Goal: Information Seeking & Learning: Learn about a topic

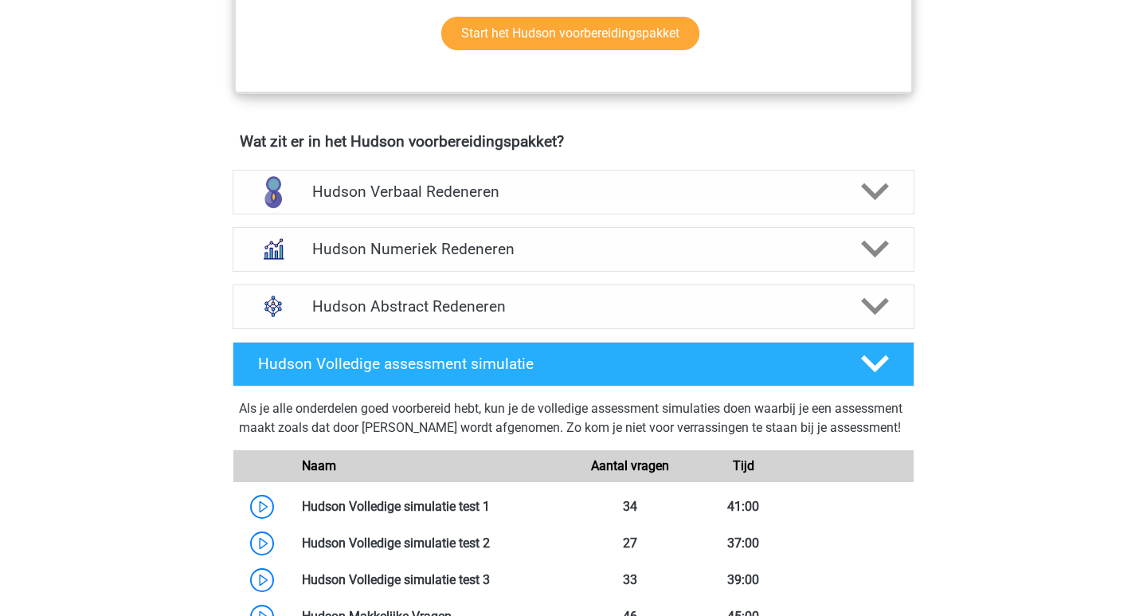
scroll to position [908, 0]
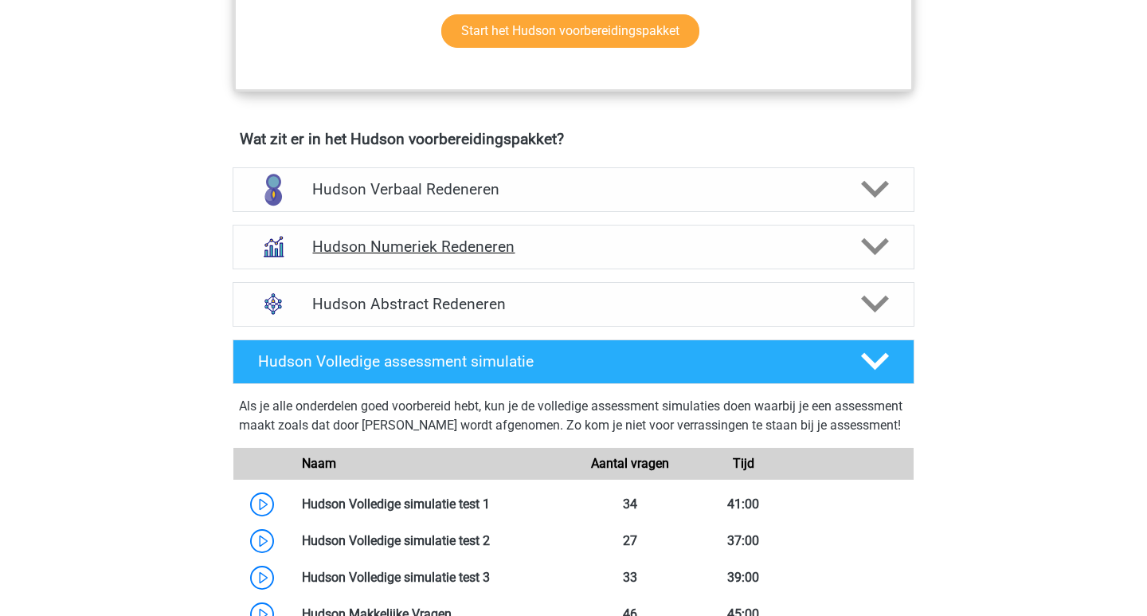
click at [499, 257] on div "Hudson Numeriek Redeneren" at bounding box center [574, 247] width 682 height 45
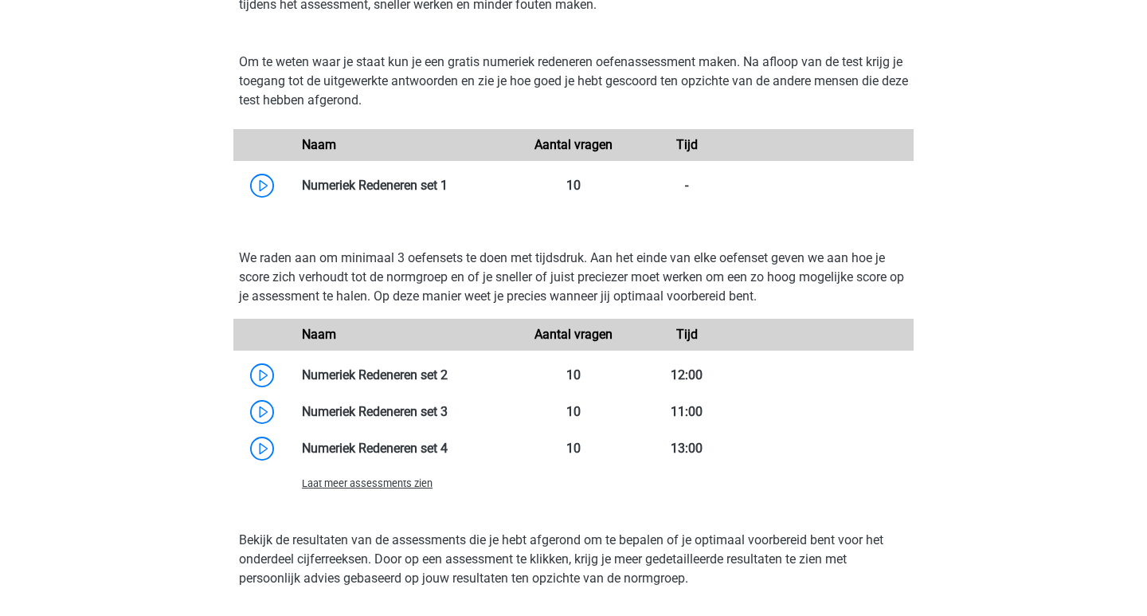
scroll to position [1184, 0]
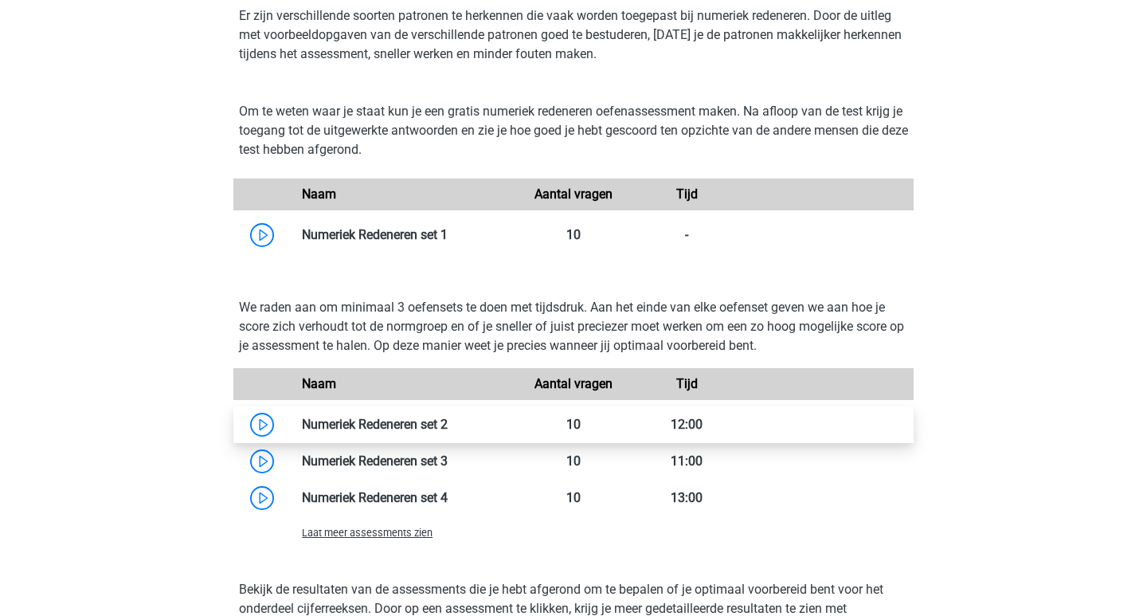
click at [448, 429] on link at bounding box center [448, 424] width 0 height 15
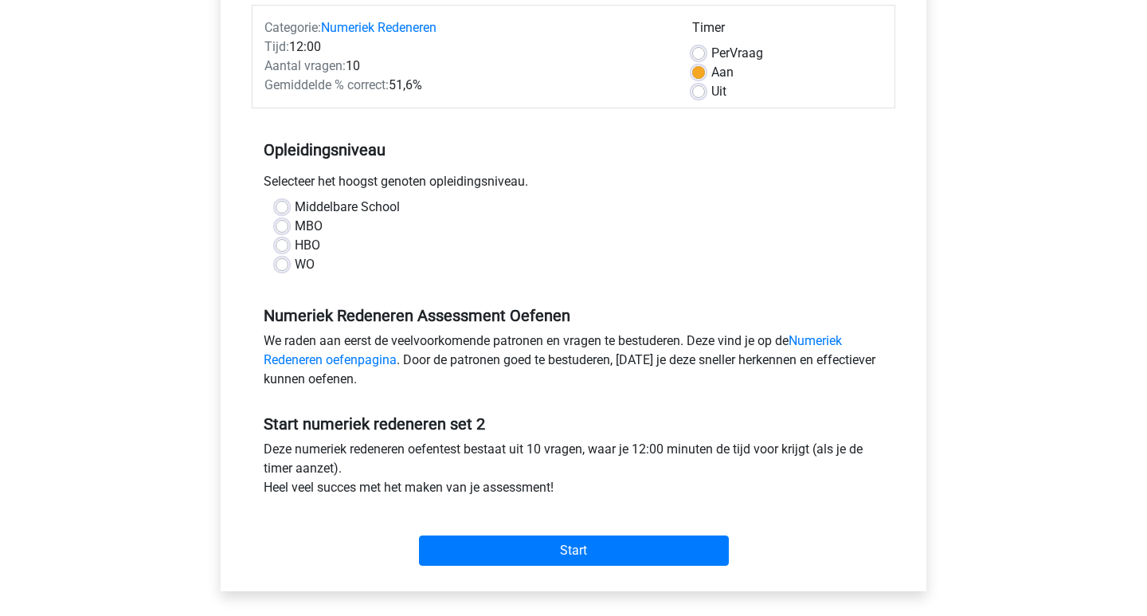
scroll to position [210, 0]
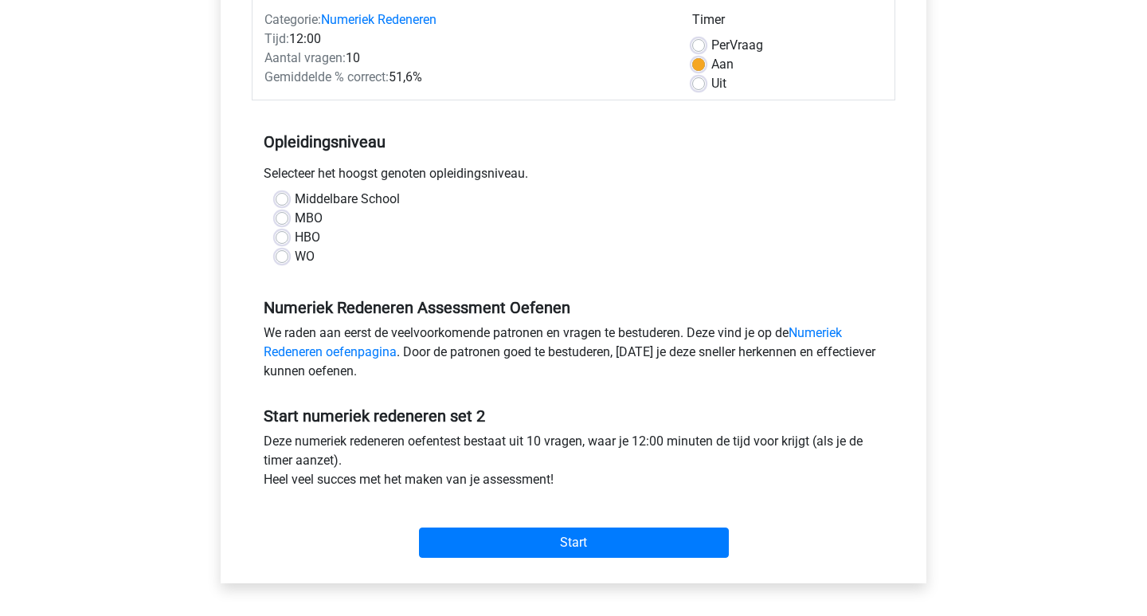
click at [295, 260] on label "WO" at bounding box center [305, 256] width 20 height 19
click at [283, 260] on input "WO" at bounding box center [282, 255] width 13 height 16
radio input "true"
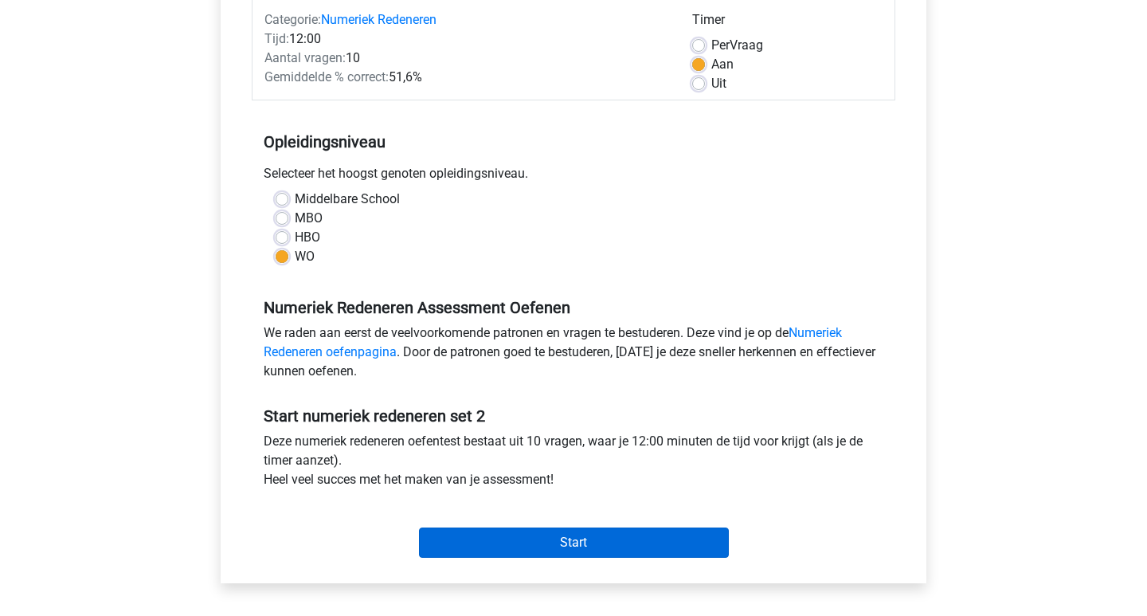
click at [590, 538] on input "Start" at bounding box center [574, 542] width 310 height 30
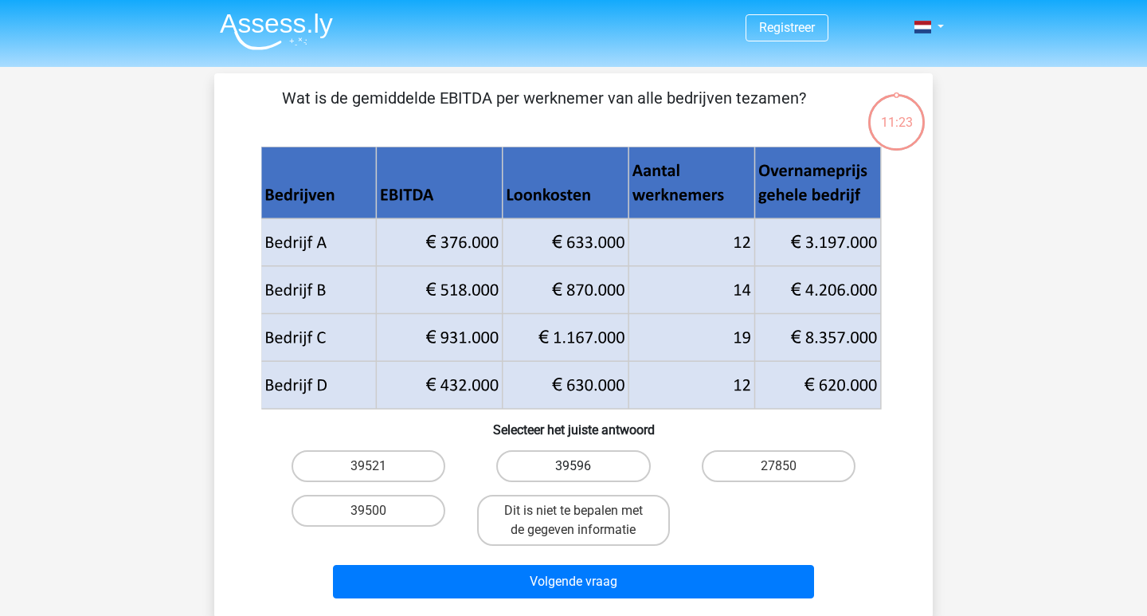
click at [609, 471] on label "39596" at bounding box center [573, 466] width 154 height 32
click at [584, 471] on input "39596" at bounding box center [579, 471] width 10 height 10
radio input "true"
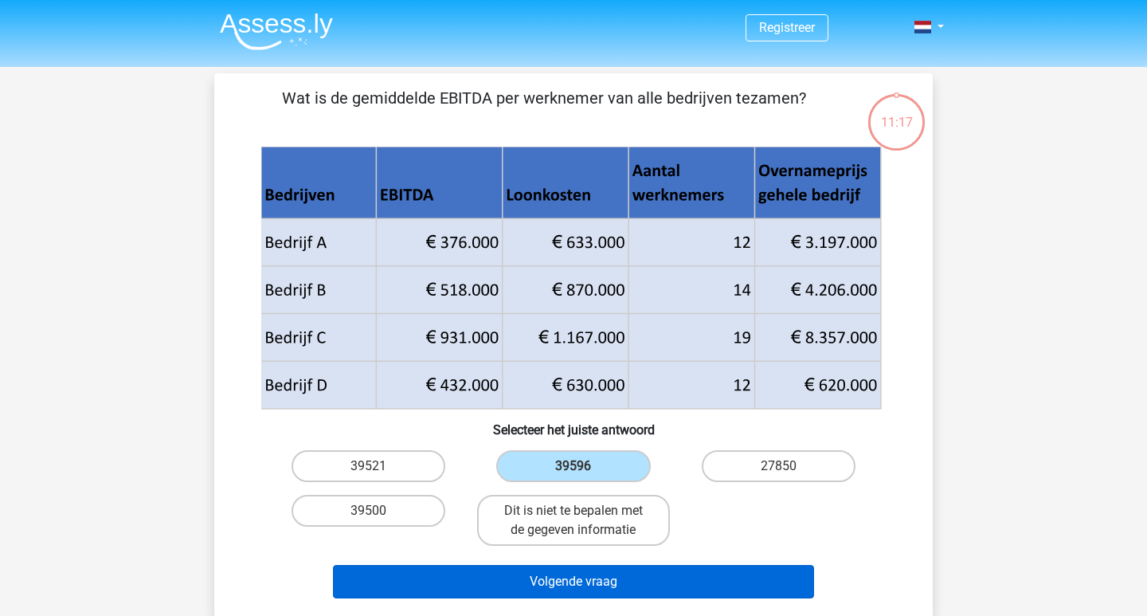
click at [608, 587] on button "Volgende vraag" at bounding box center [574, 581] width 482 height 33
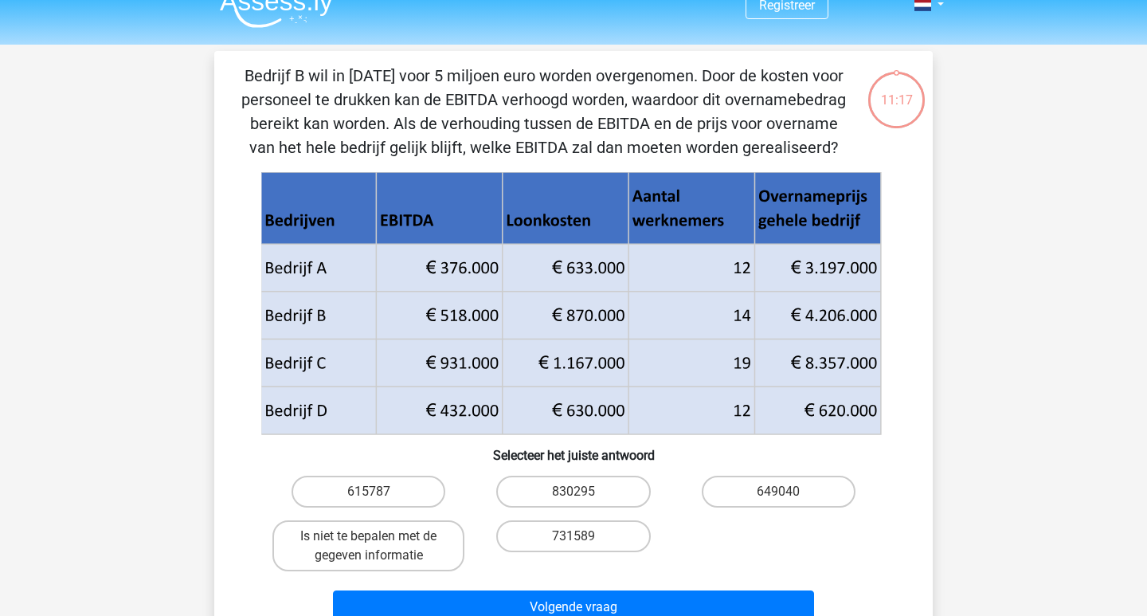
scroll to position [22, 0]
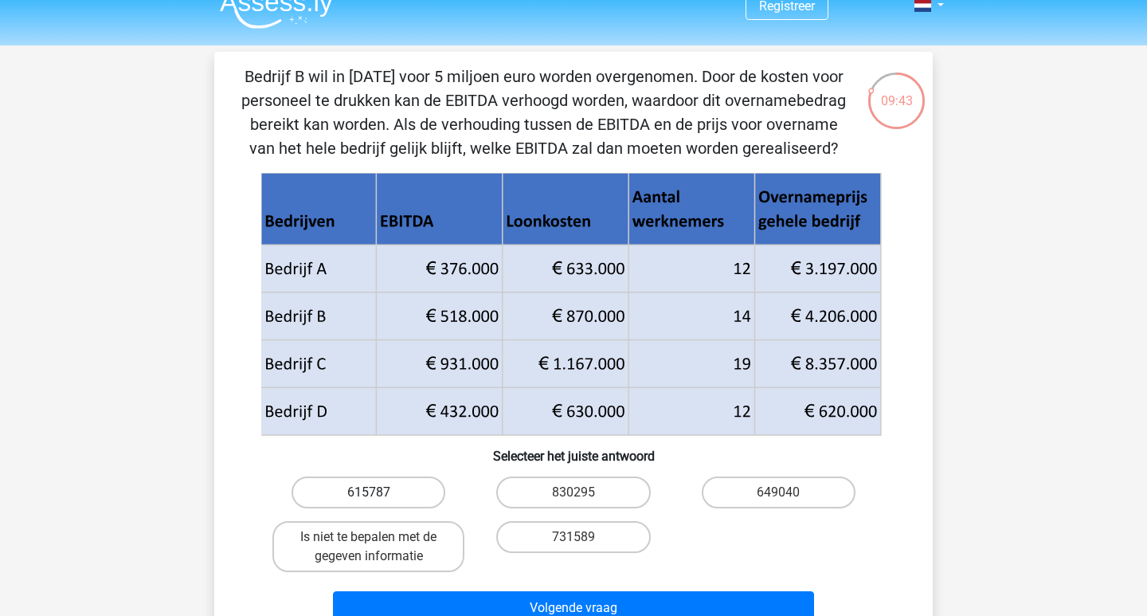
click at [408, 493] on label "615787" at bounding box center [369, 492] width 154 height 32
click at [379, 493] on input "615787" at bounding box center [374, 497] width 10 height 10
radio input "true"
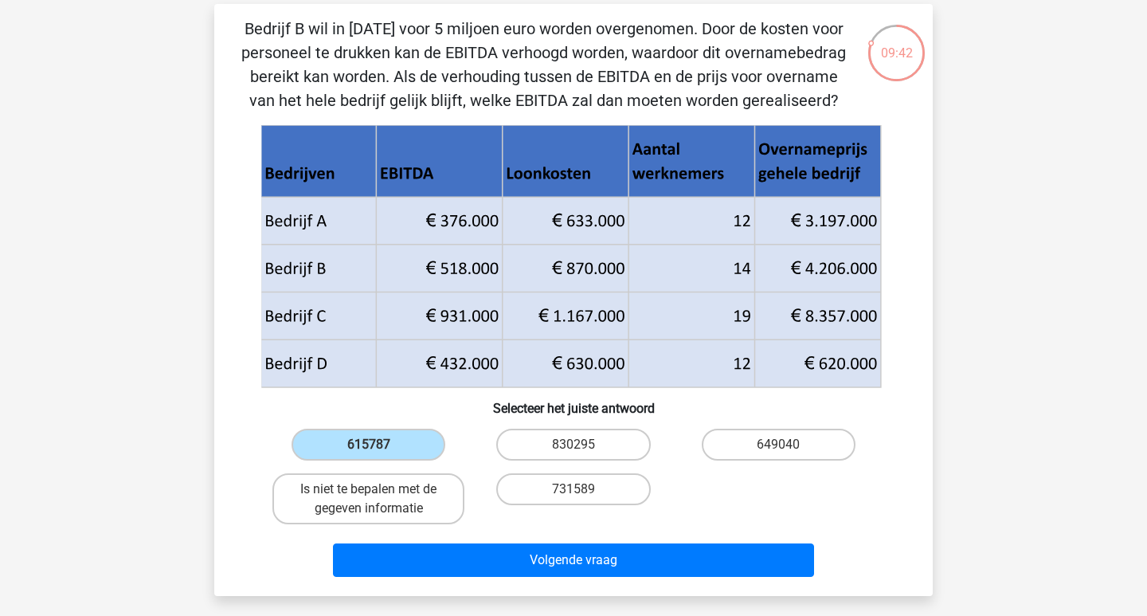
scroll to position [155, 0]
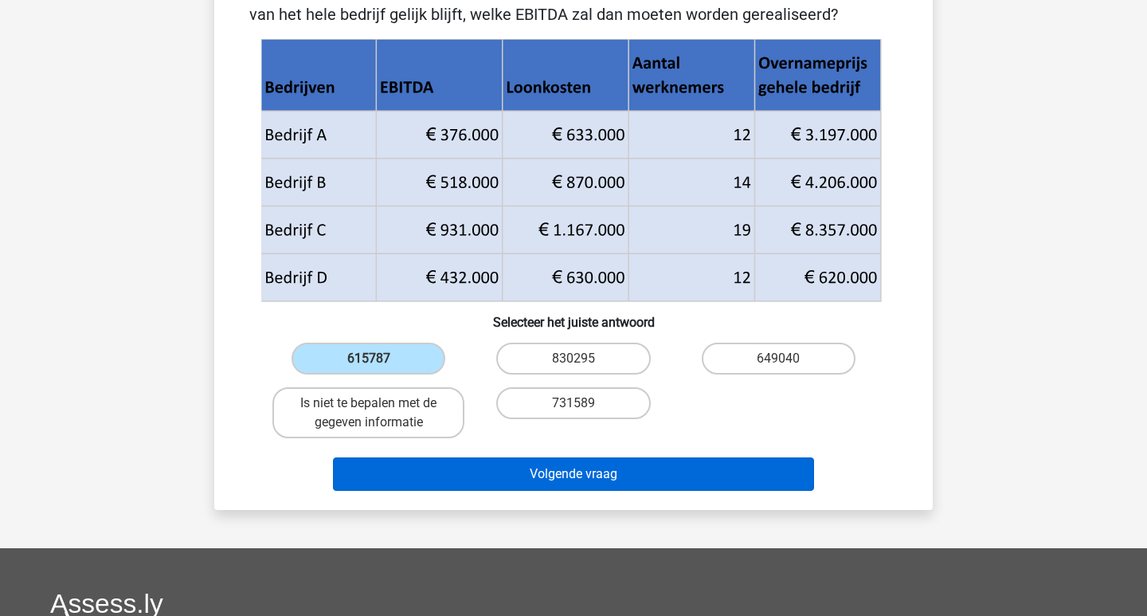
click at [746, 479] on button "Volgende vraag" at bounding box center [574, 473] width 482 height 33
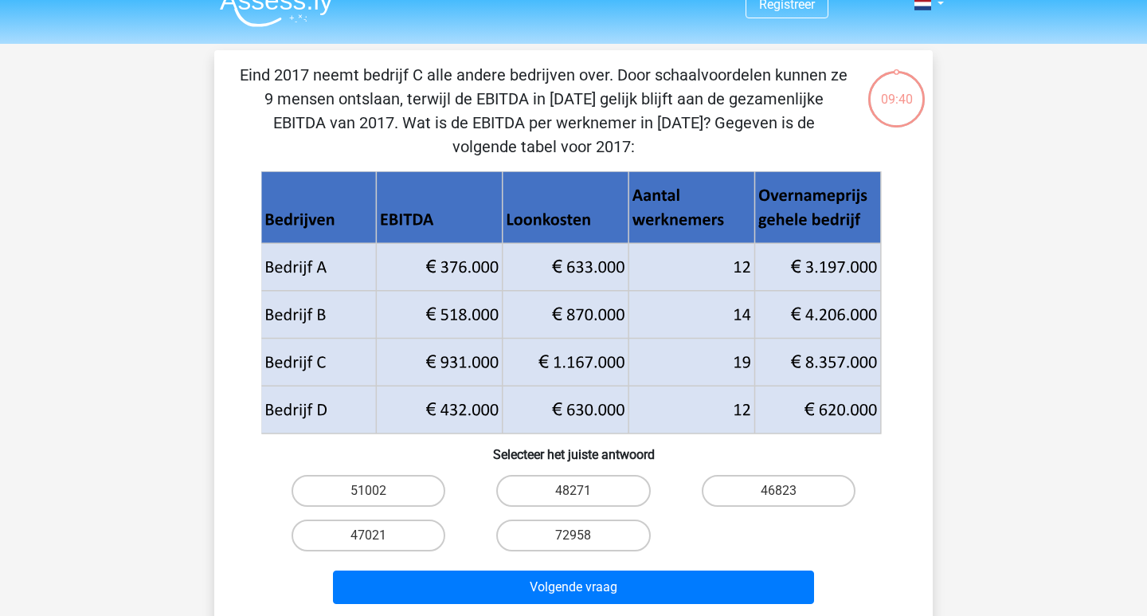
scroll to position [0, 0]
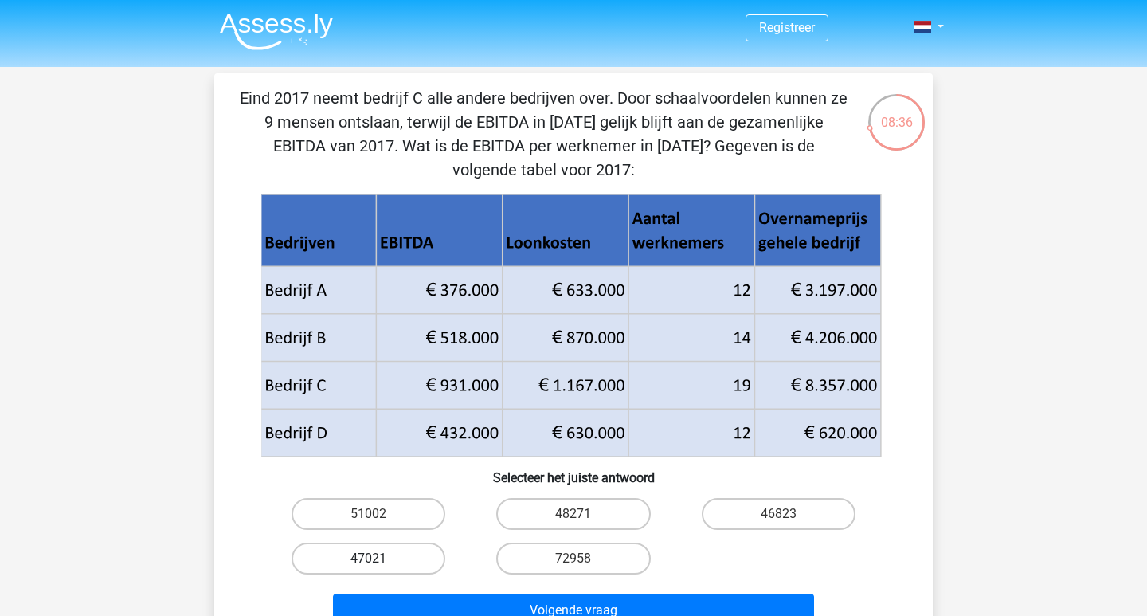
click at [402, 562] on label "47021" at bounding box center [369, 559] width 154 height 32
click at [379, 562] on input "47021" at bounding box center [374, 563] width 10 height 10
radio input "true"
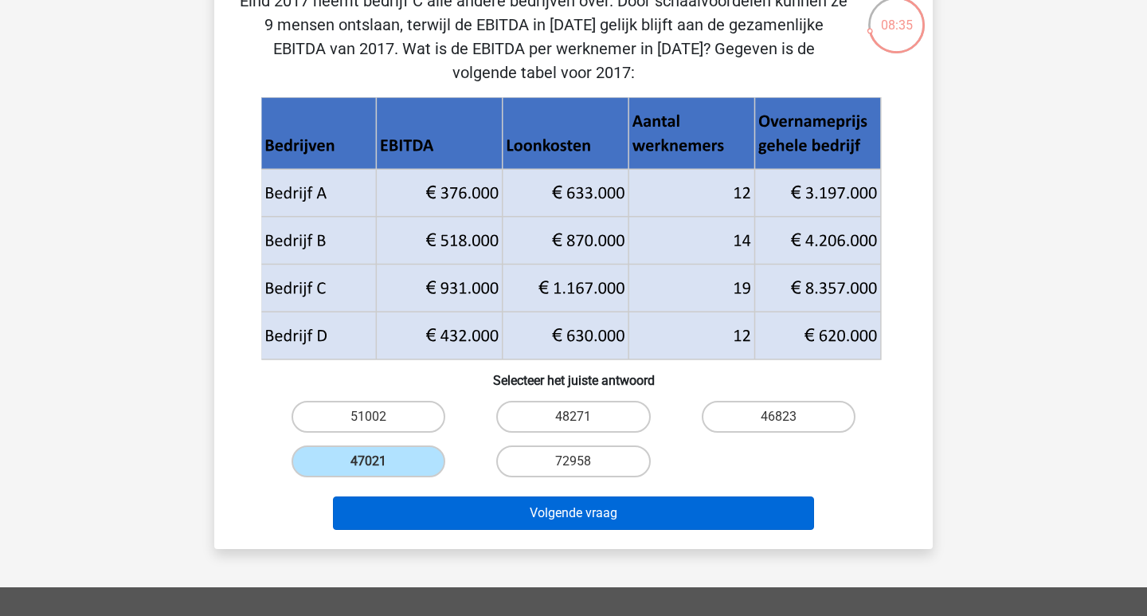
click at [488, 513] on button "Volgende vraag" at bounding box center [574, 512] width 482 height 33
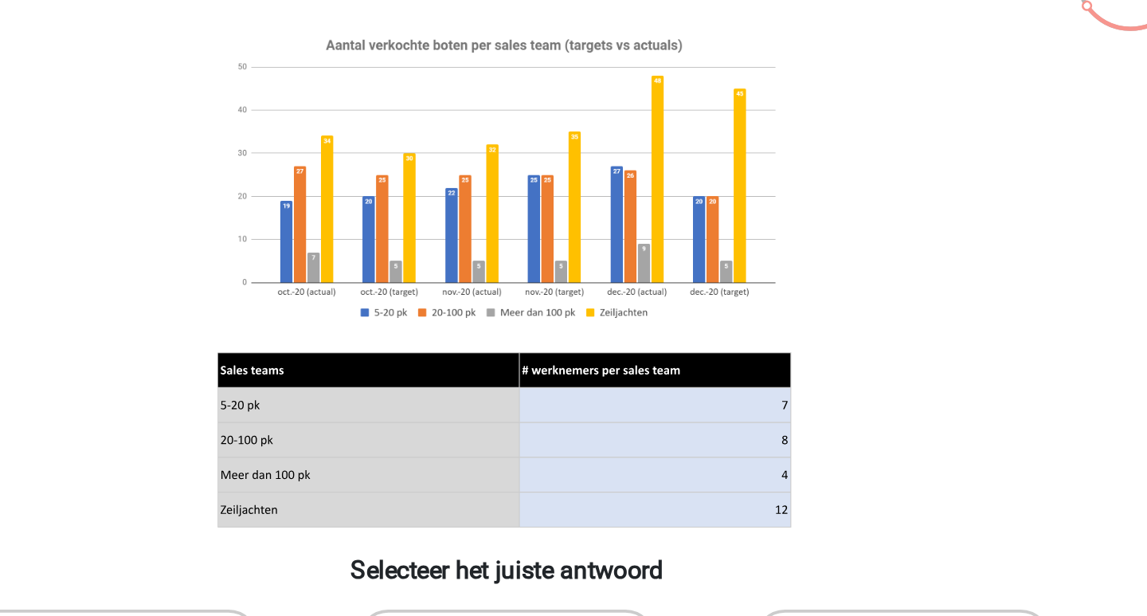
scroll to position [49, 0]
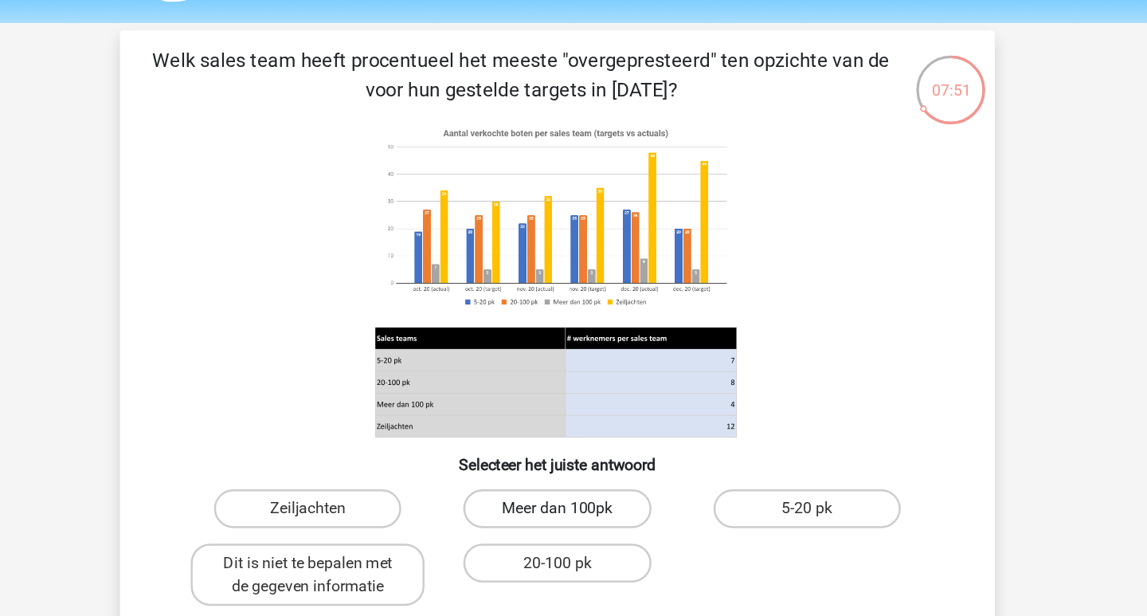
click at [496, 430] on label "Meer dan 100pk" at bounding box center [573, 418] width 154 height 32
click at [574, 428] on input "Meer dan 100pk" at bounding box center [579, 422] width 10 height 10
radio input "true"
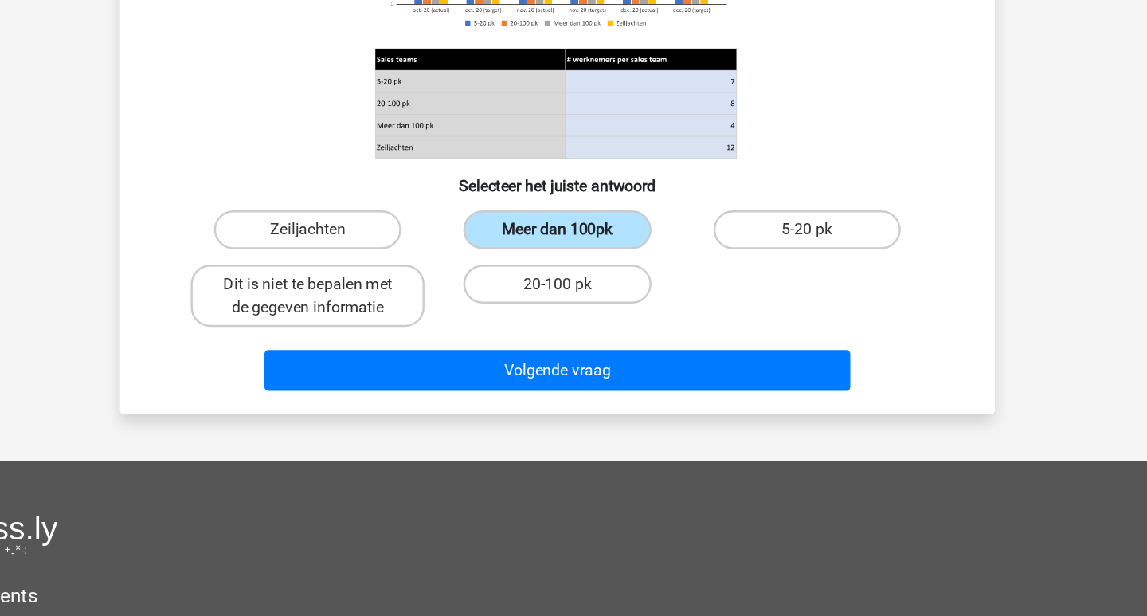
scroll to position [201, 0]
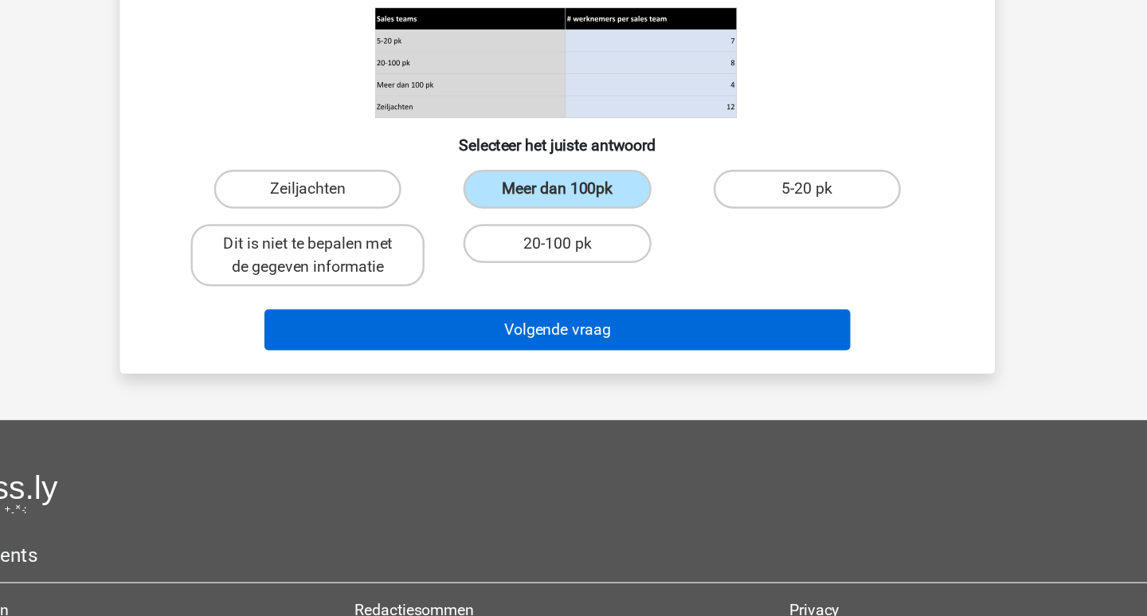
click at [578, 364] on button "Volgende vraag" at bounding box center [574, 380] width 482 height 33
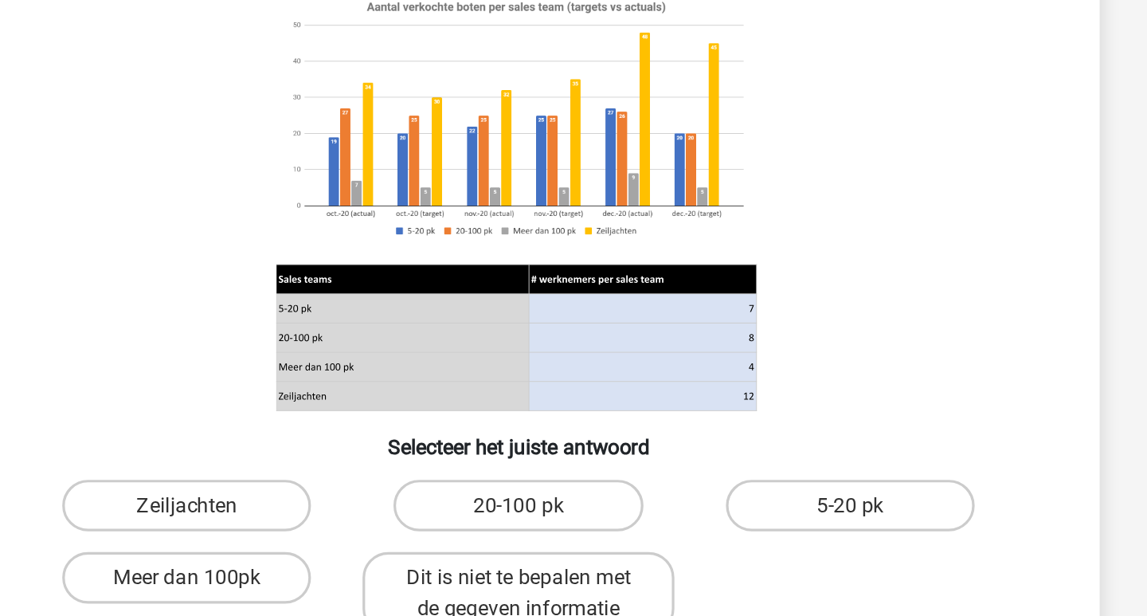
scroll to position [39, 0]
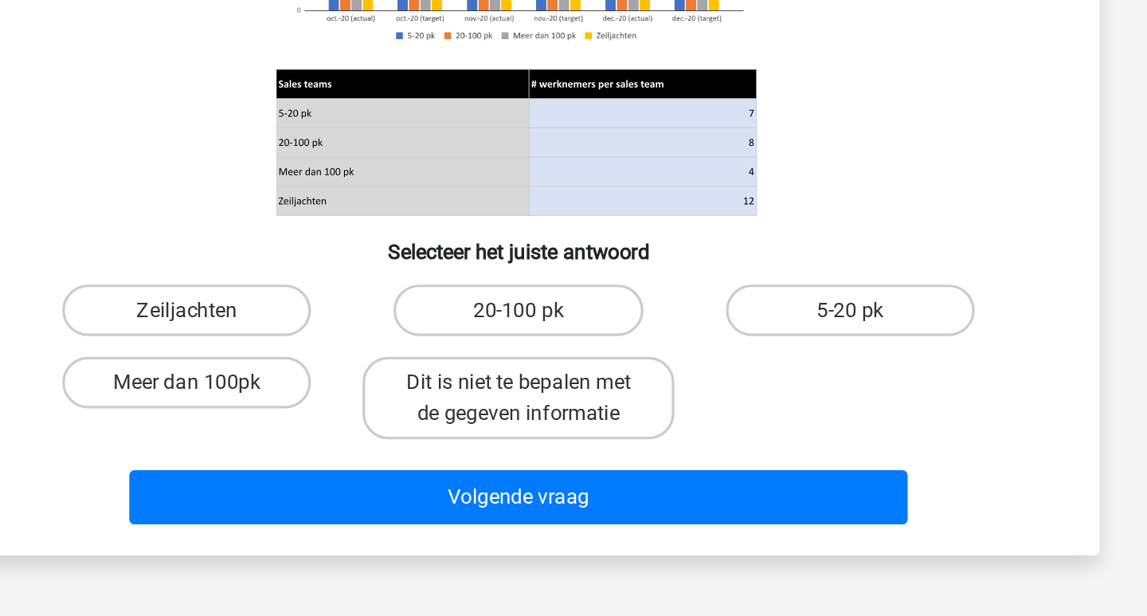
click at [574, 427] on input "20-100 pk" at bounding box center [579, 432] width 10 height 10
radio input "true"
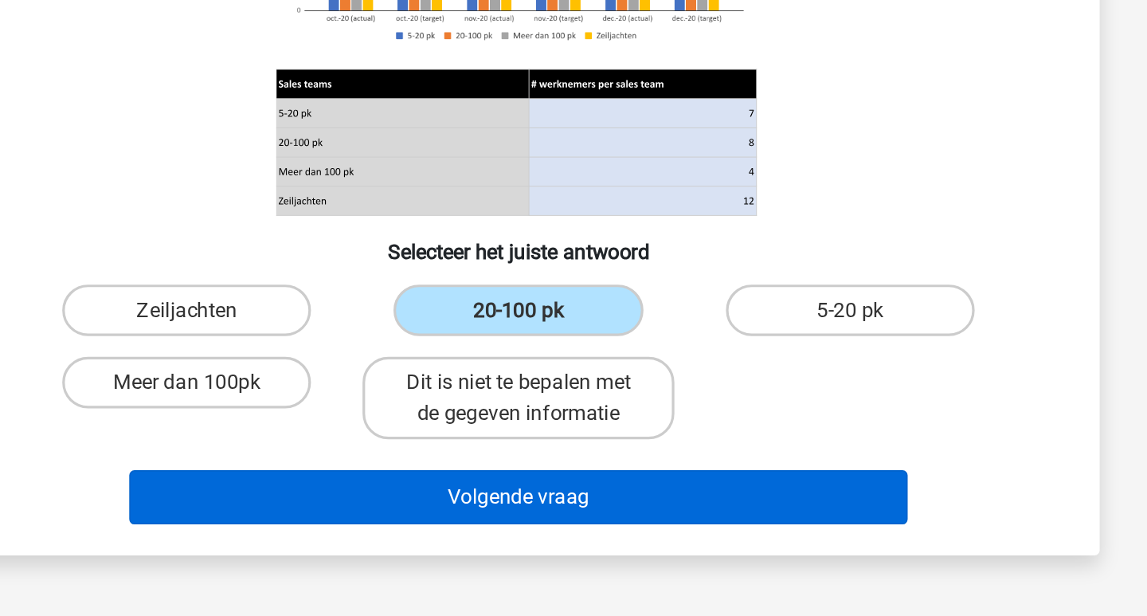
click at [333, 526] on button "Volgende vraag" at bounding box center [574, 542] width 482 height 33
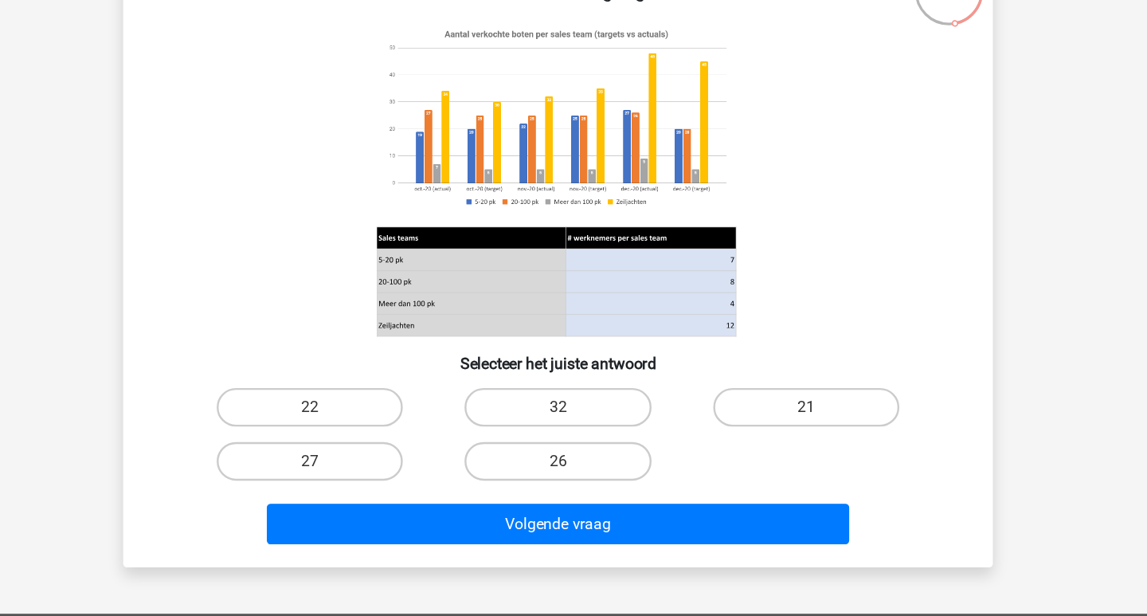
scroll to position [41, 0]
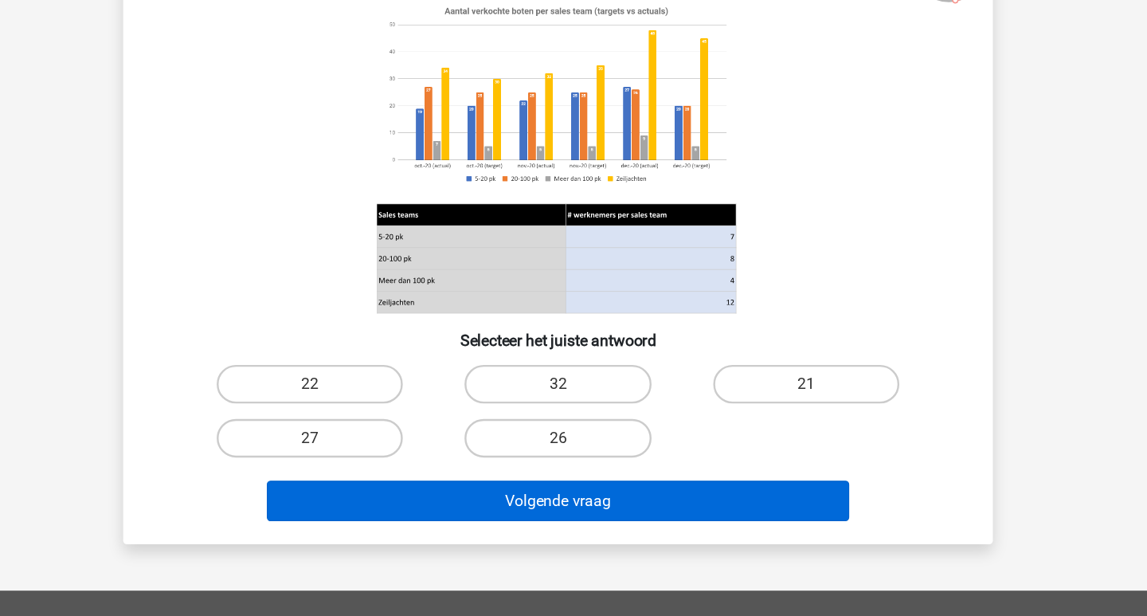
click at [518, 504] on button "Volgende vraag" at bounding box center [574, 520] width 482 height 33
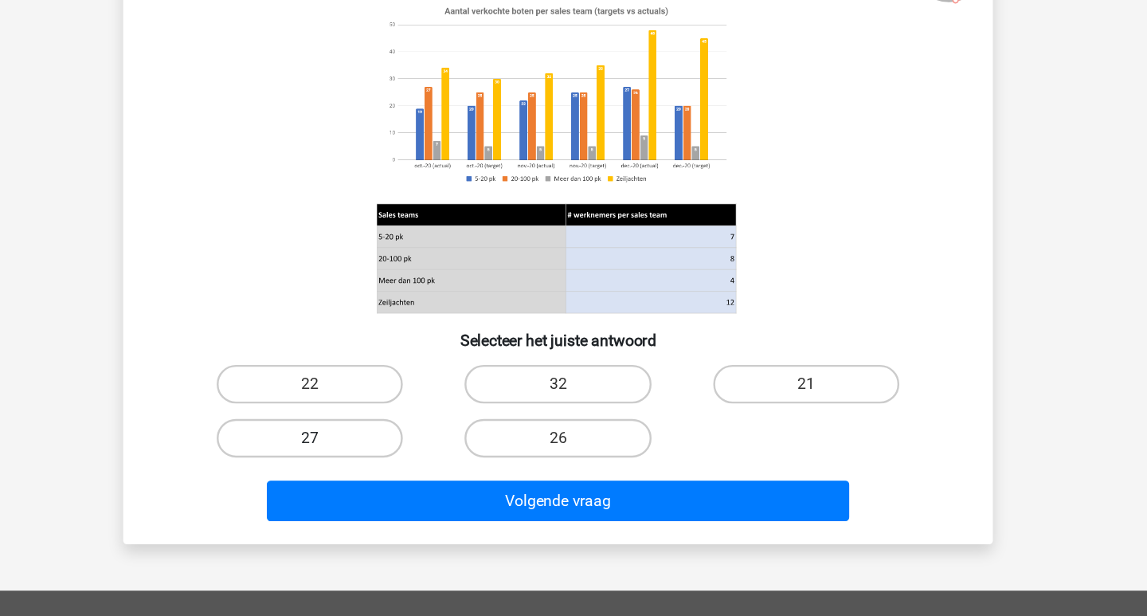
click at [299, 453] on label "27" at bounding box center [369, 469] width 154 height 32
click at [369, 469] on input "27" at bounding box center [374, 474] width 10 height 10
radio input "true"
click at [299, 453] on label "27" at bounding box center [369, 469] width 154 height 32
click at [369, 469] on input "27" at bounding box center [374, 474] width 10 height 10
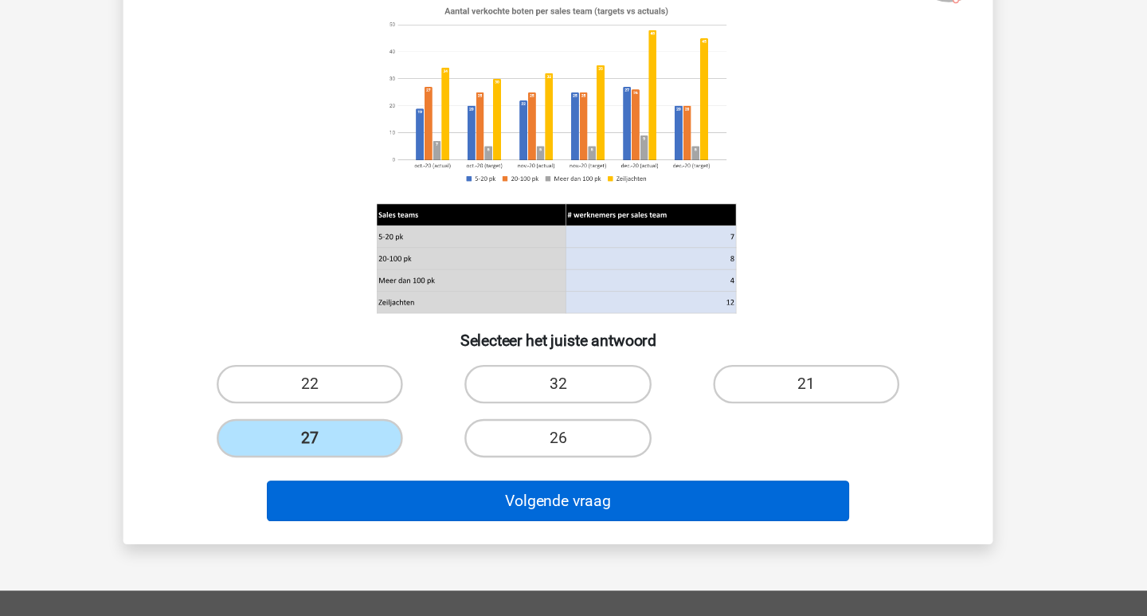
click at [333, 504] on button "Volgende vraag" at bounding box center [574, 520] width 482 height 33
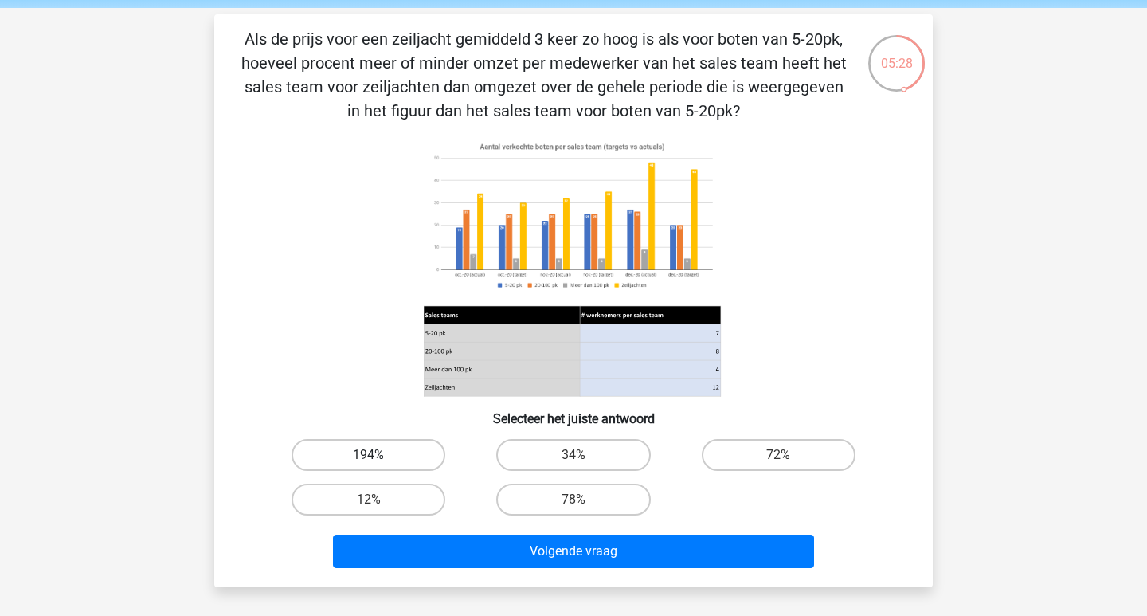
scroll to position [61, 0]
